Goal: Information Seeking & Learning: Find specific fact

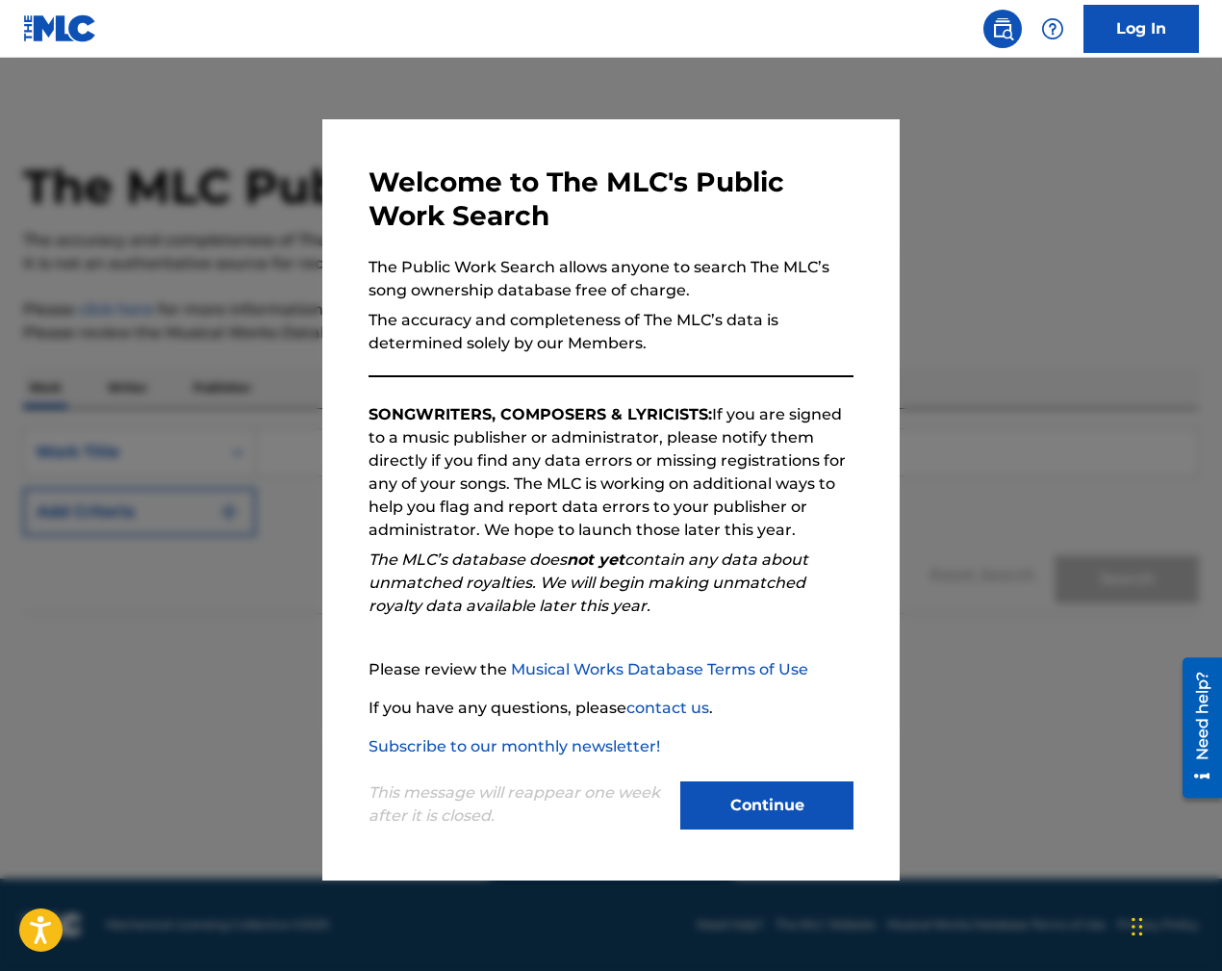
click at [753, 800] on button "Continue" at bounding box center [766, 805] width 173 height 48
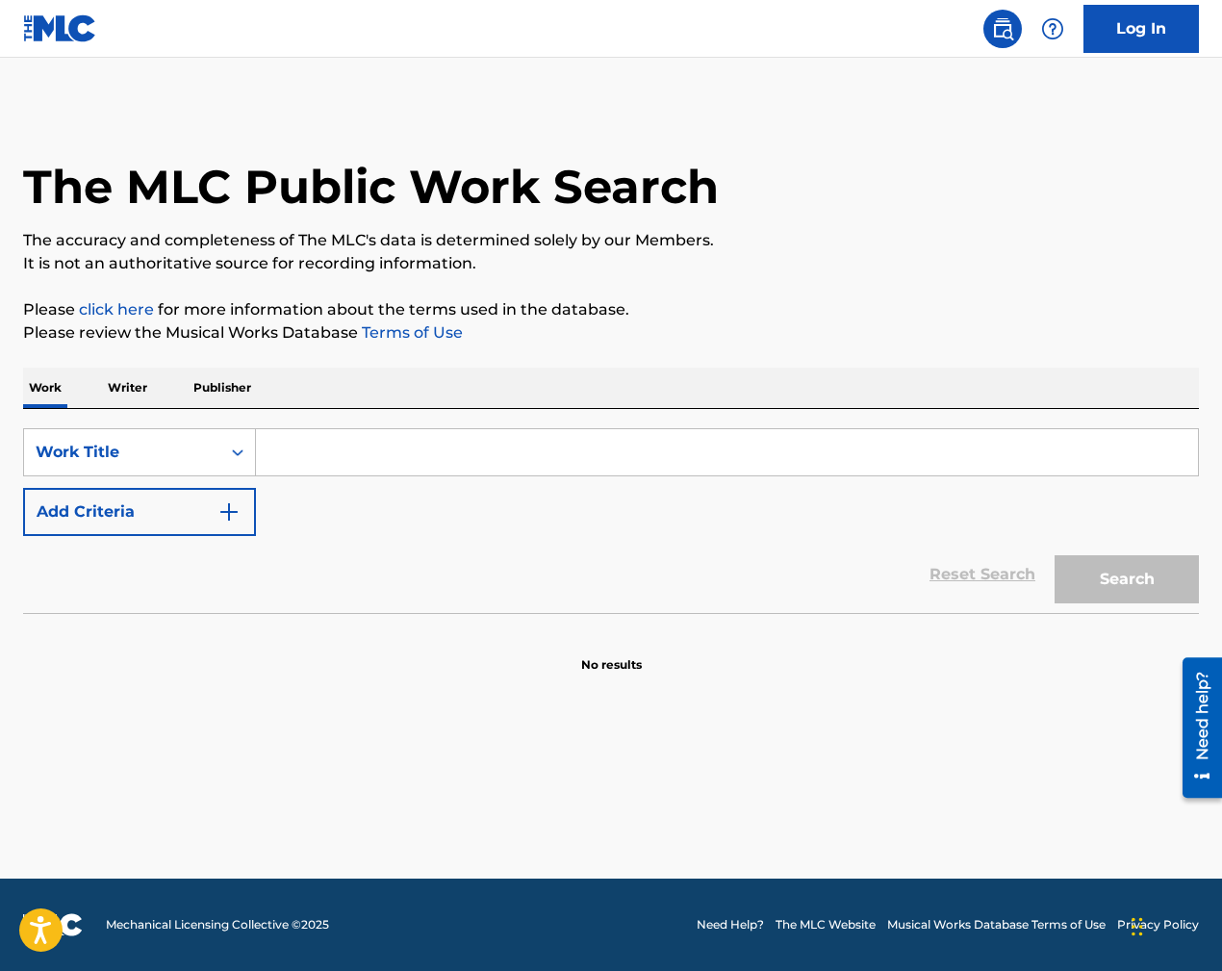
click at [302, 458] on input "Search Form" at bounding box center [727, 452] width 942 height 46
paste input "Putting Her To Bed"
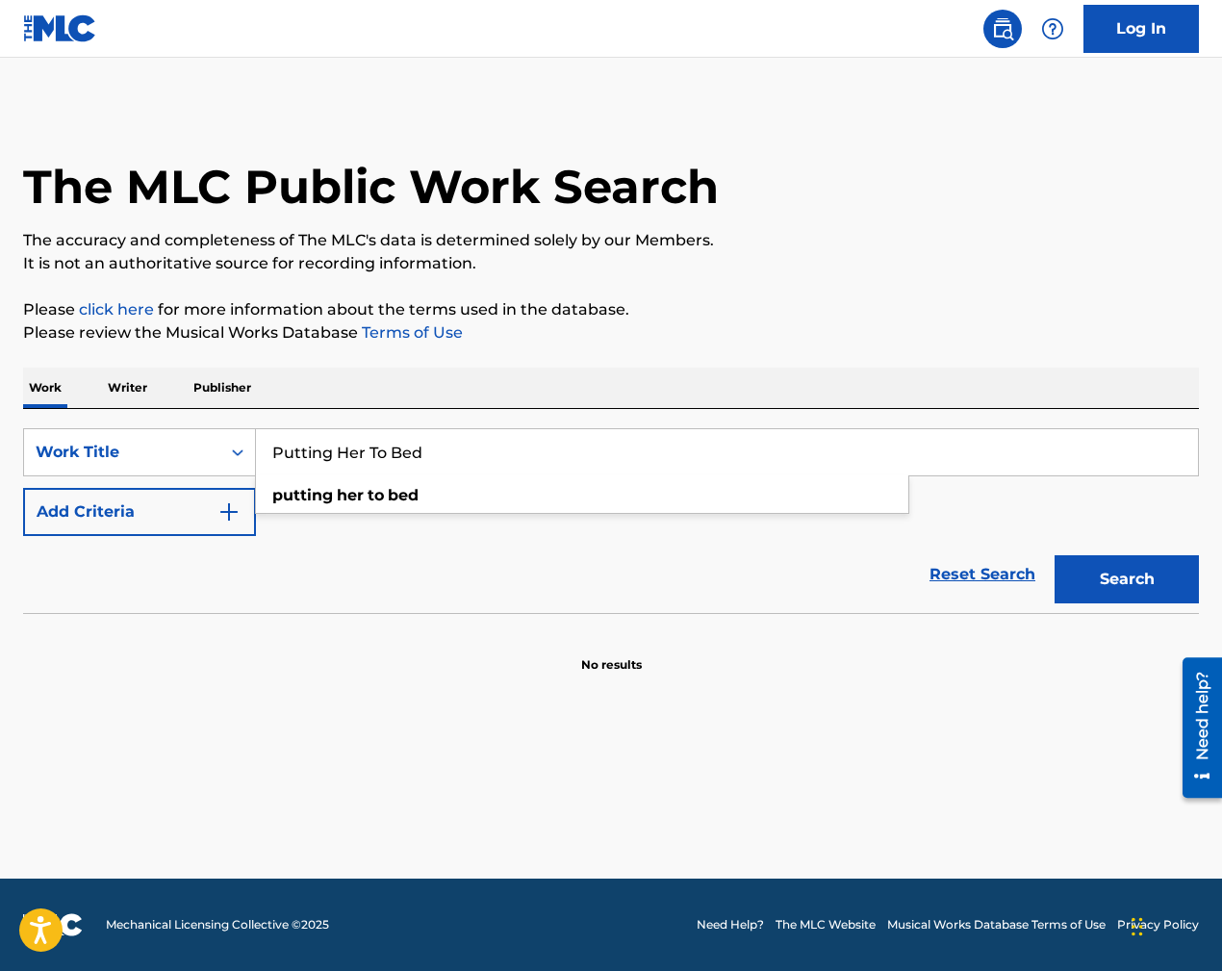
type input "Putting Her To Bed"
click at [169, 509] on button "Add Criteria" at bounding box center [139, 512] width 233 height 48
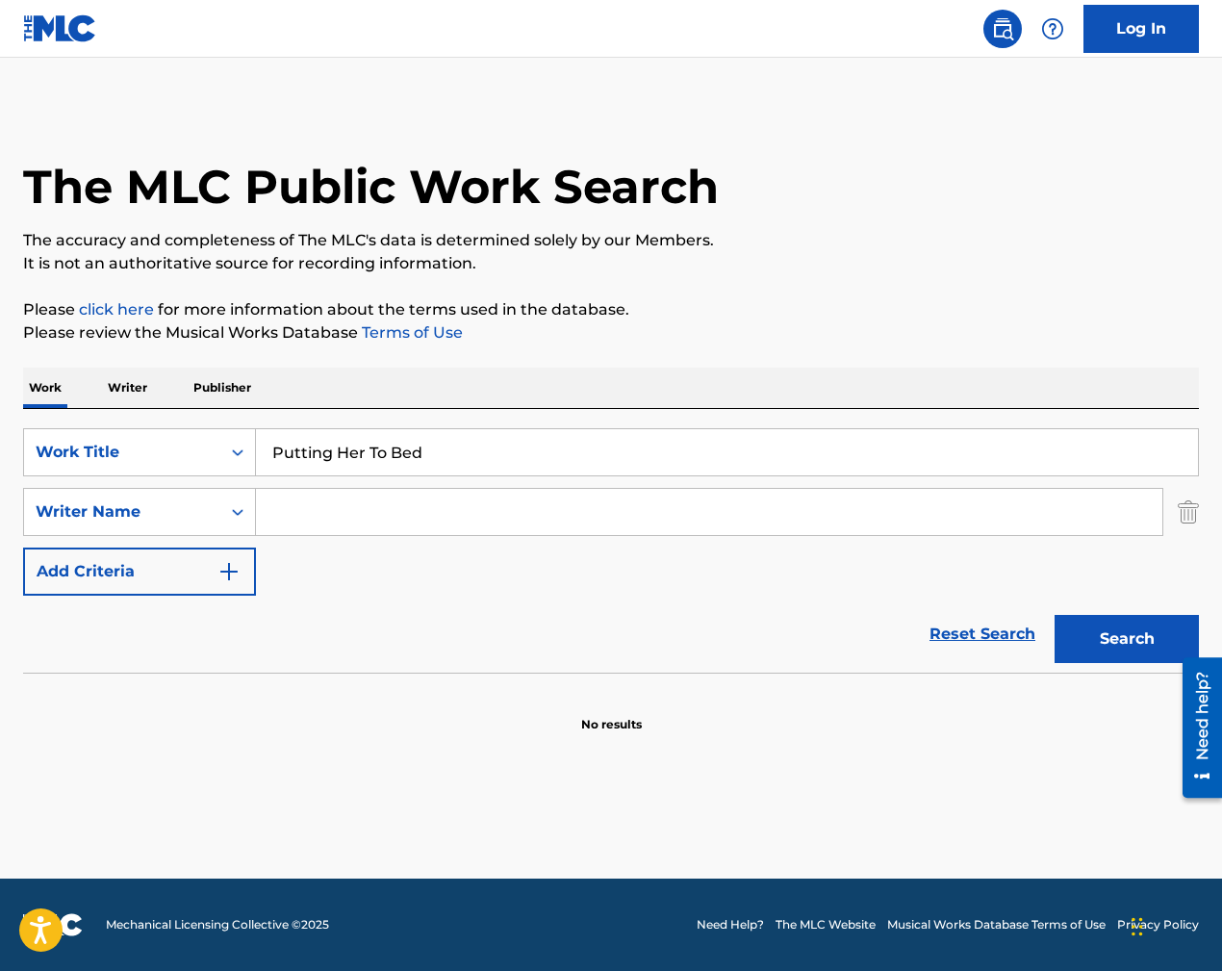
click at [345, 512] on input "Search Form" at bounding box center [709, 512] width 906 height 46
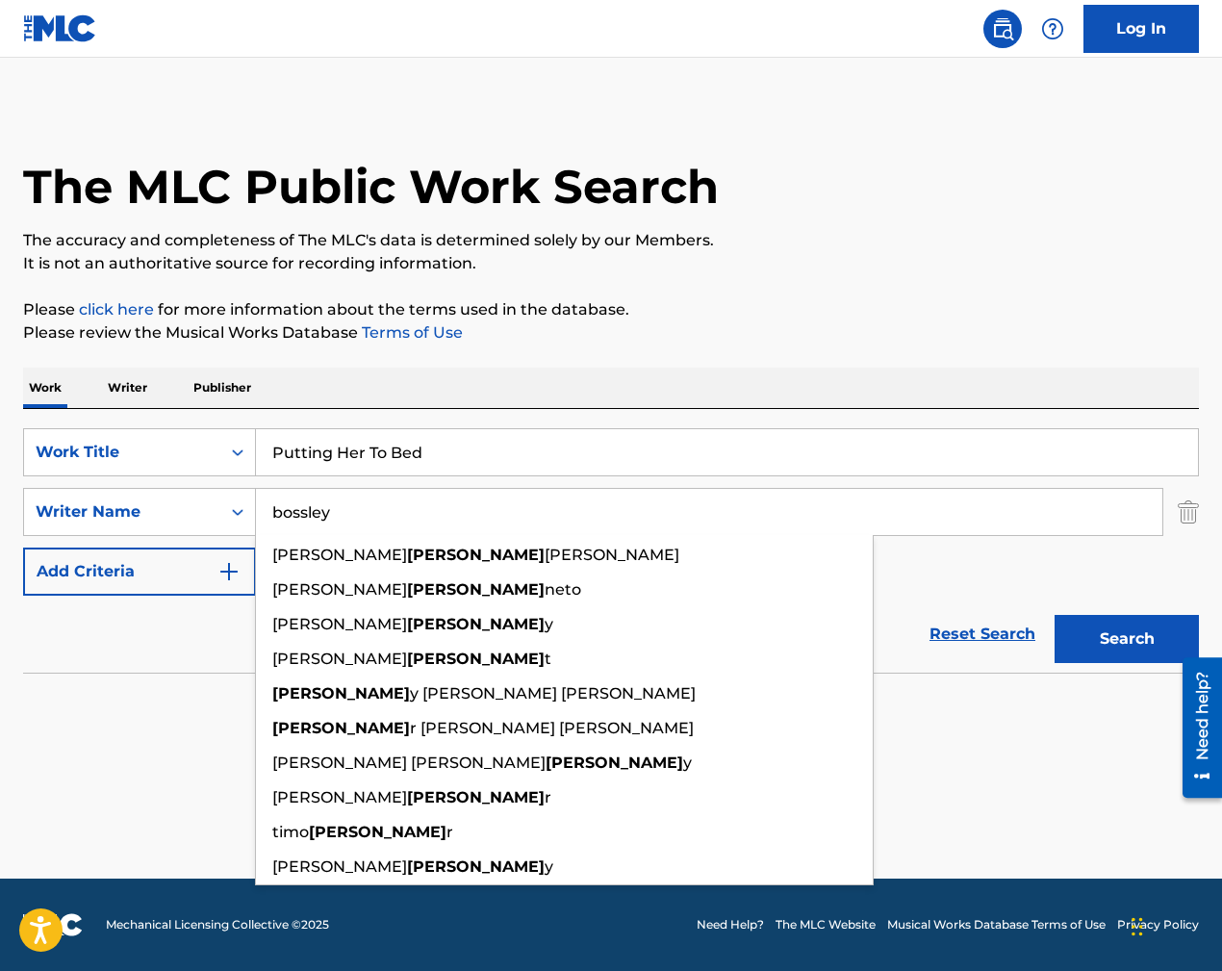
type input "bossley"
click at [1054, 615] on button "Search" at bounding box center [1126, 639] width 144 height 48
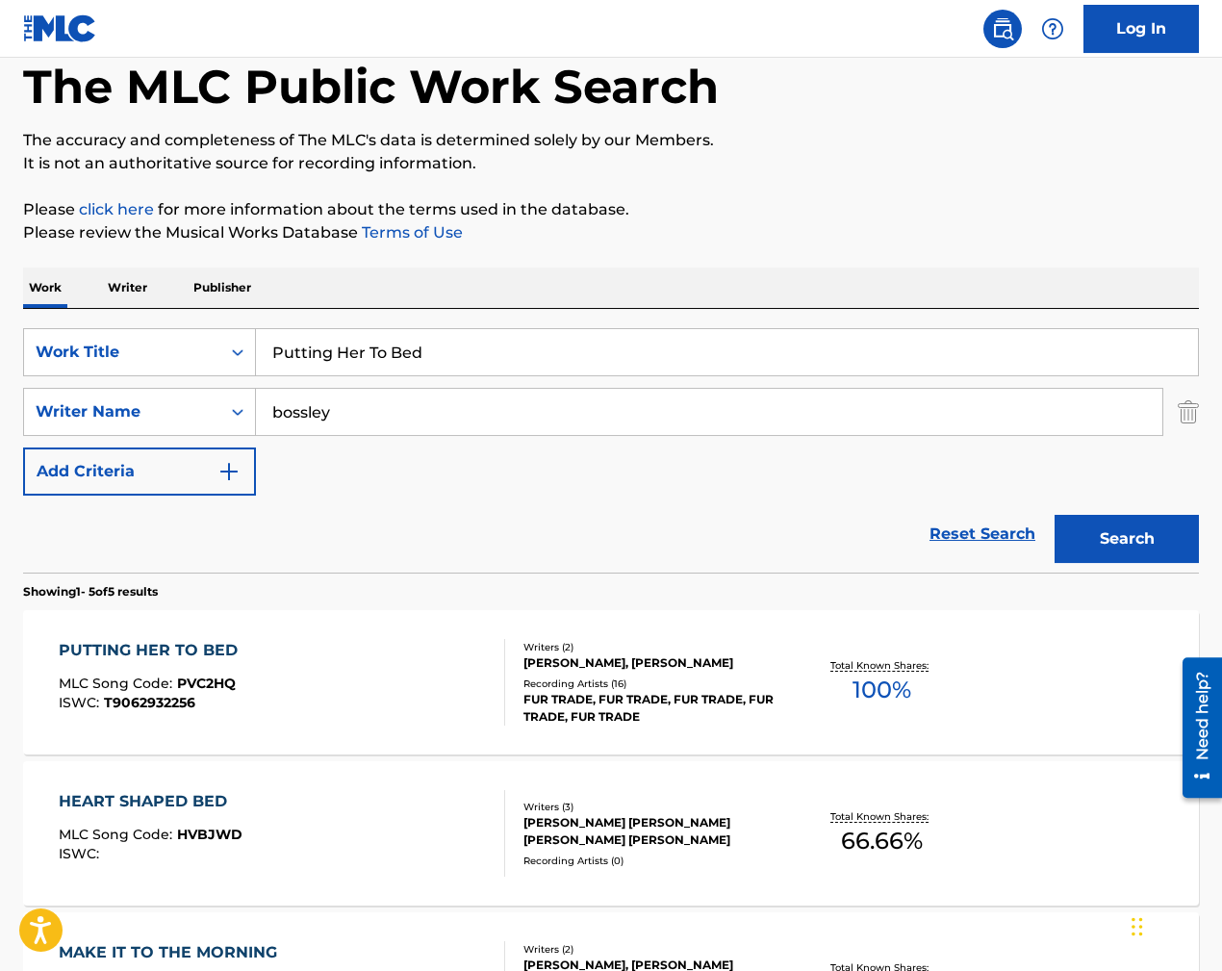
scroll to position [294, 0]
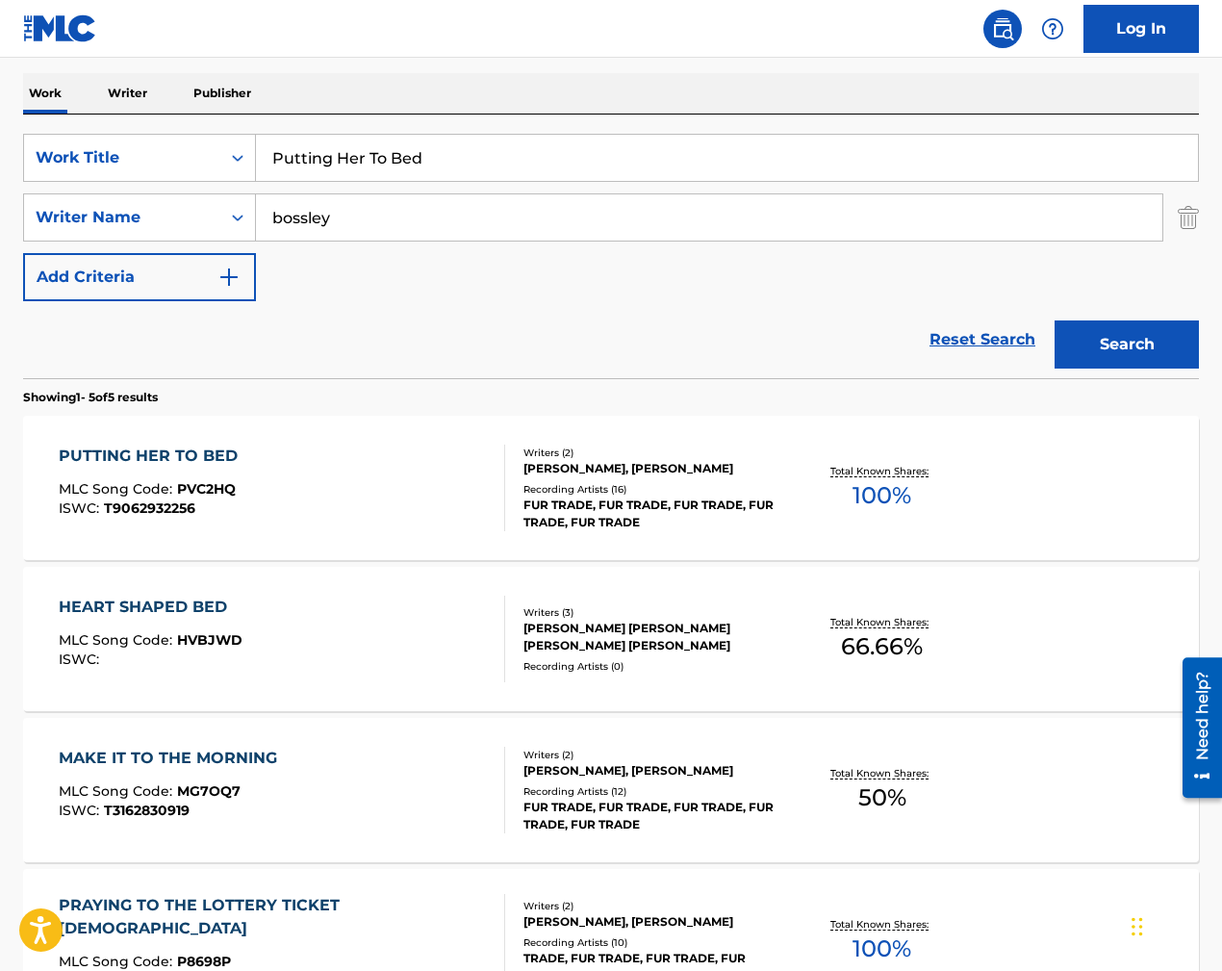
click at [381, 511] on div "PUTTING HER TO BED MLC Song Code : PVC2HQ ISWC : T9062932256" at bounding box center [282, 487] width 446 height 87
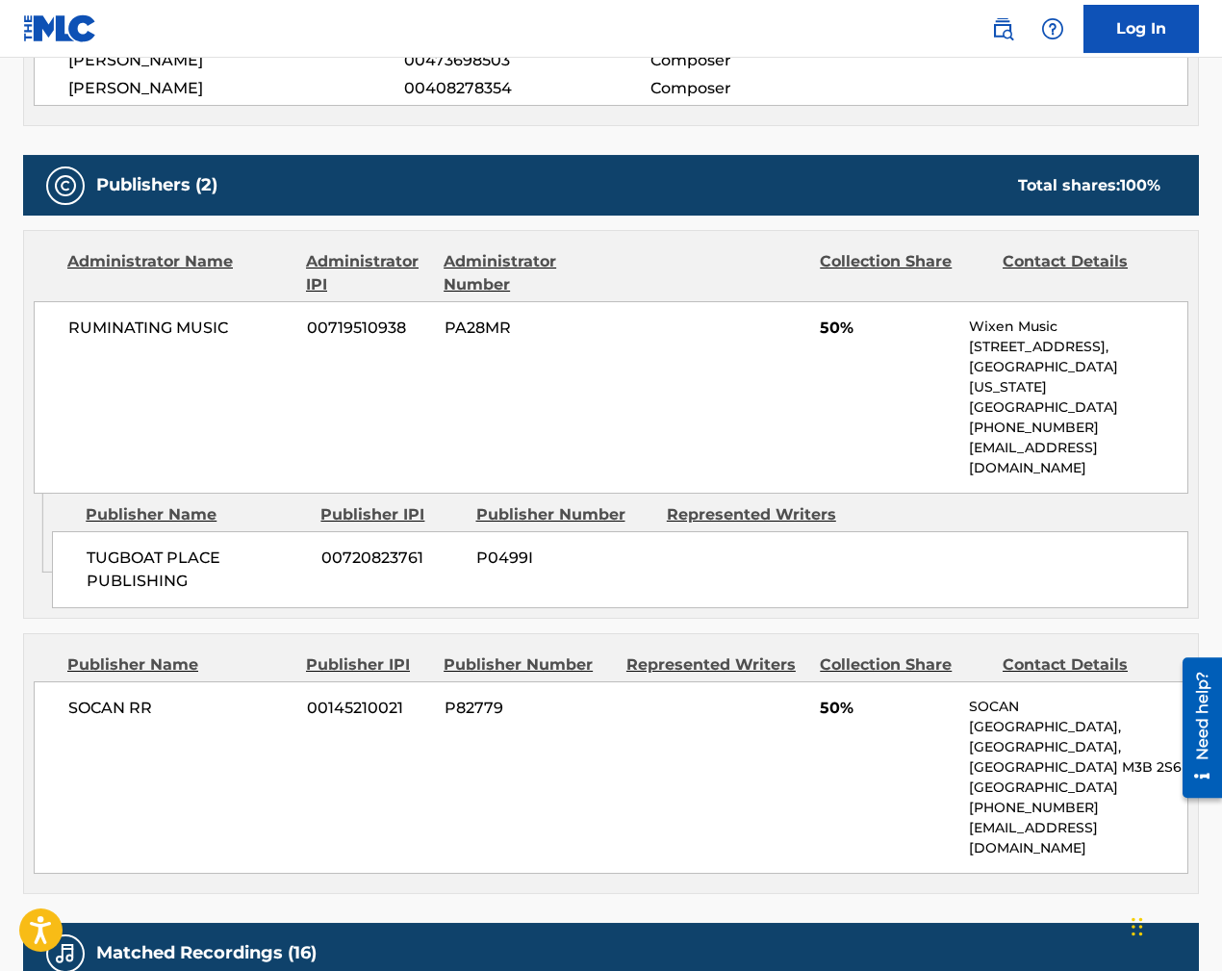
scroll to position [785, 0]
